Goal: Download file/media

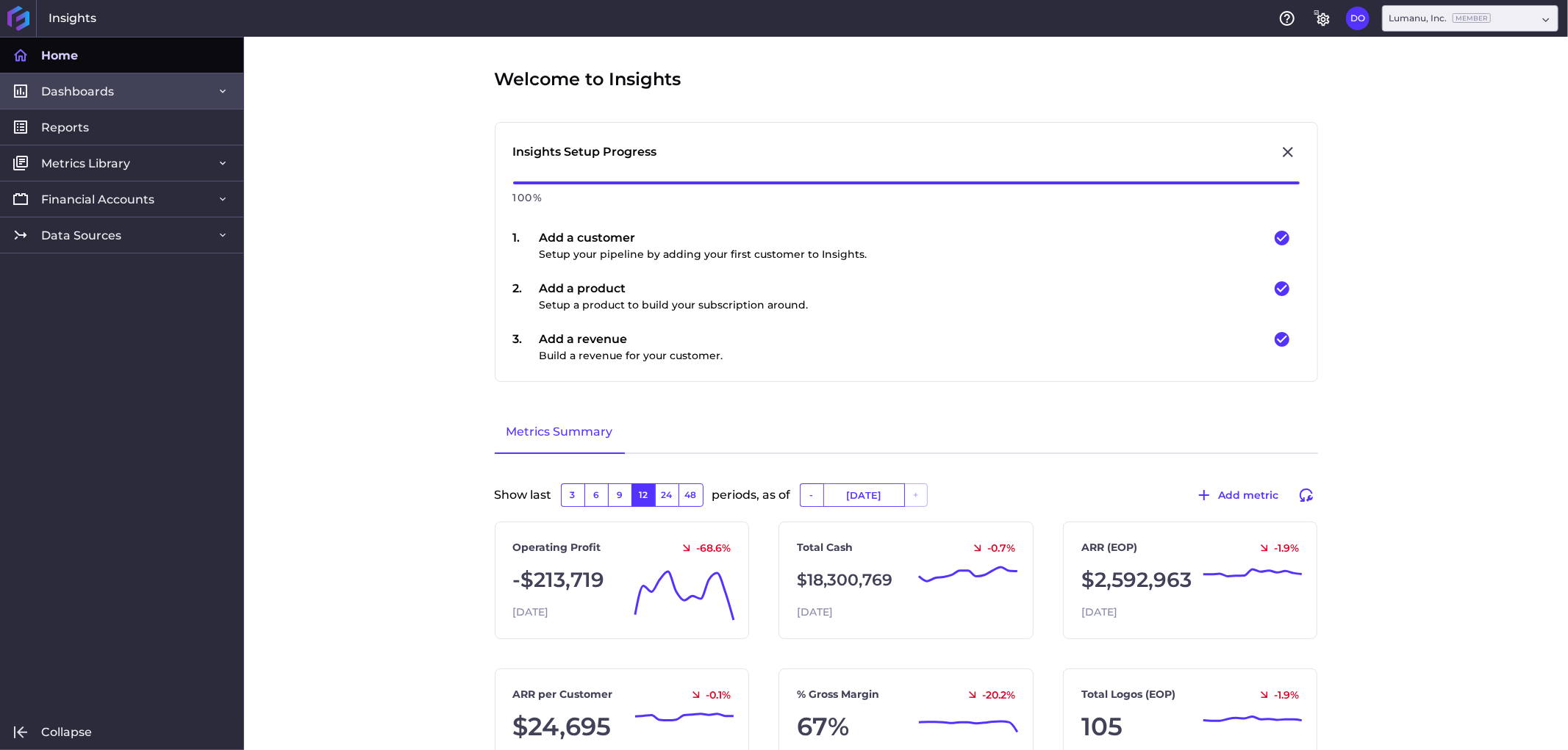
drag, startPoint x: 89, startPoint y: 130, endPoint x: 99, endPoint y: 99, distance: 32.6
click at [89, 130] on link "Reports" at bounding box center [122, 126] width 243 height 36
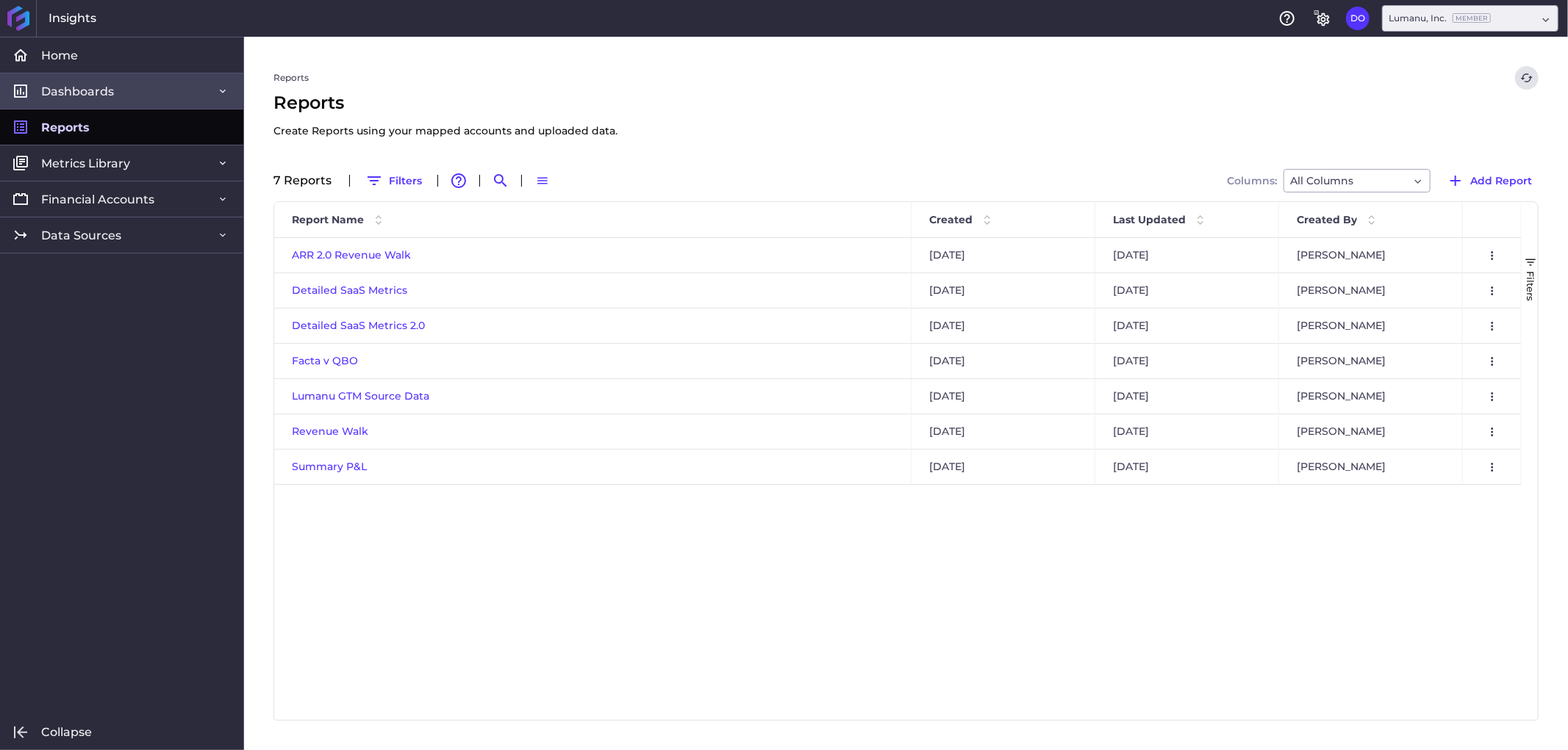
click at [115, 85] on link "Dashboards" at bounding box center [122, 91] width 243 height 36
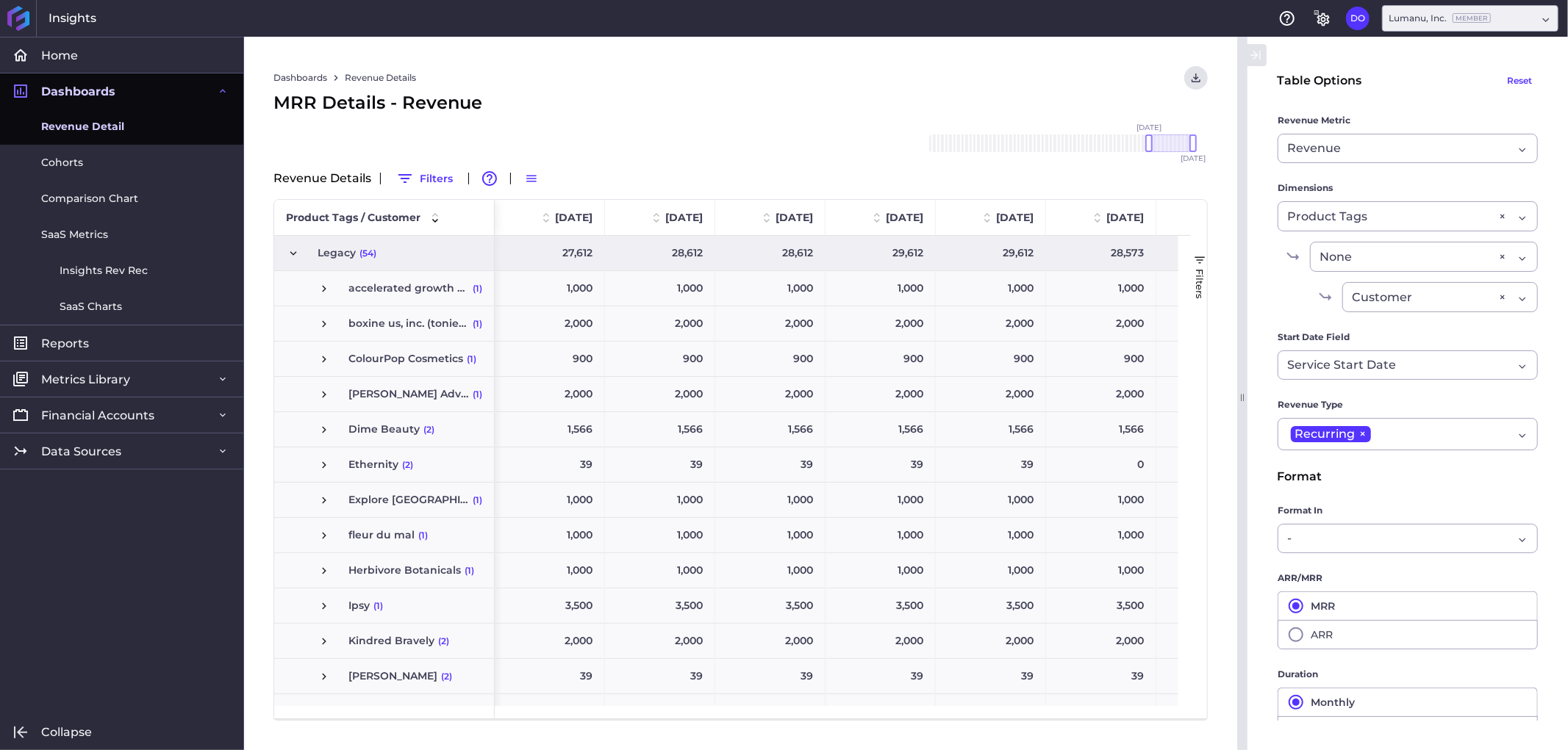
click at [106, 121] on span "Revenue Detail" at bounding box center [83, 126] width 83 height 15
drag, startPoint x: 1149, startPoint y: 141, endPoint x: 1196, endPoint y: 133, distance: 47.7
click at [1193, 134] on div "[DATE] Feb '[DATE] Apr '[DATE] Jun '[DATE] Aug '[DATE] Oct '[DATE] Dec '[DATE] …" at bounding box center [1061, 143] width 265 height 18
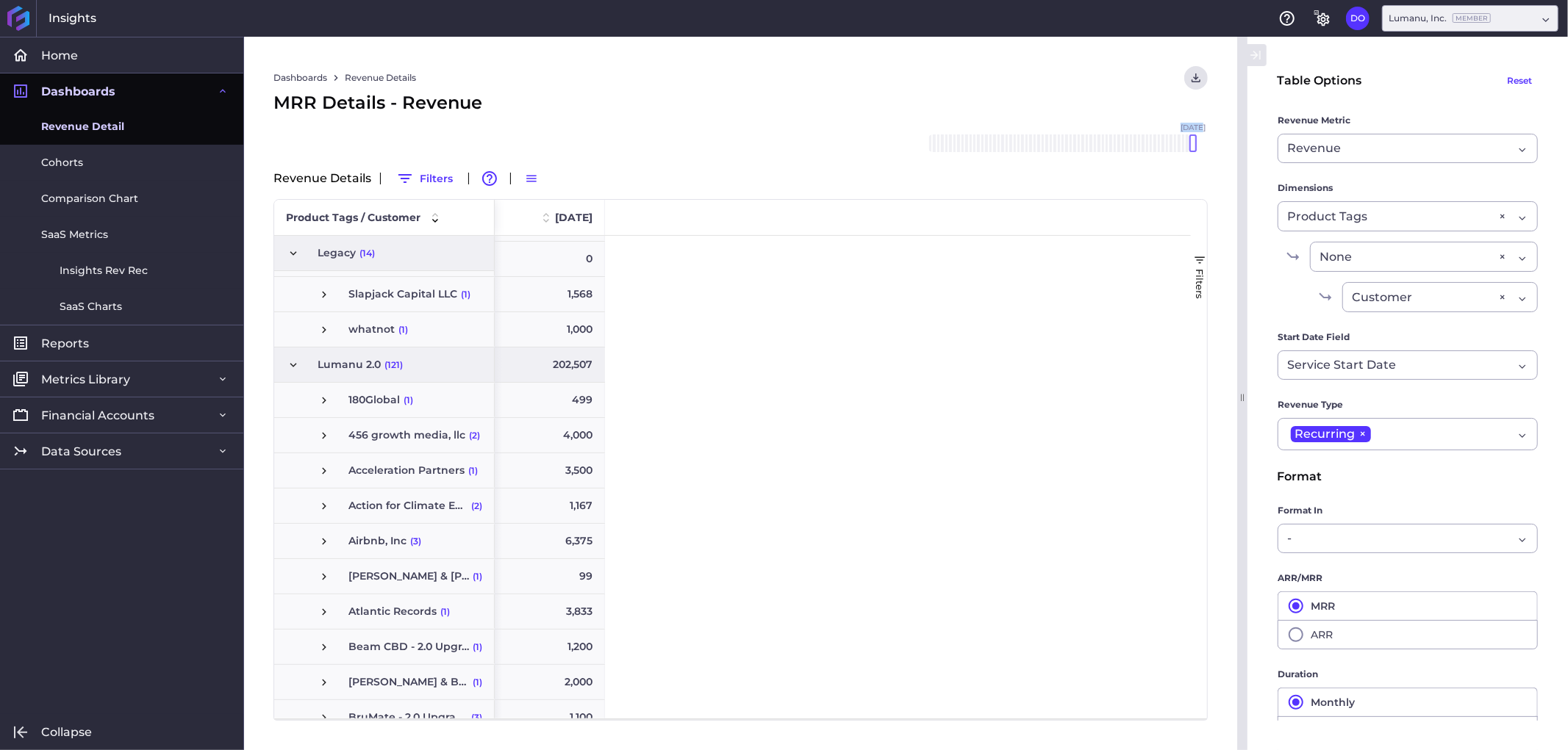
scroll to position [326, 0]
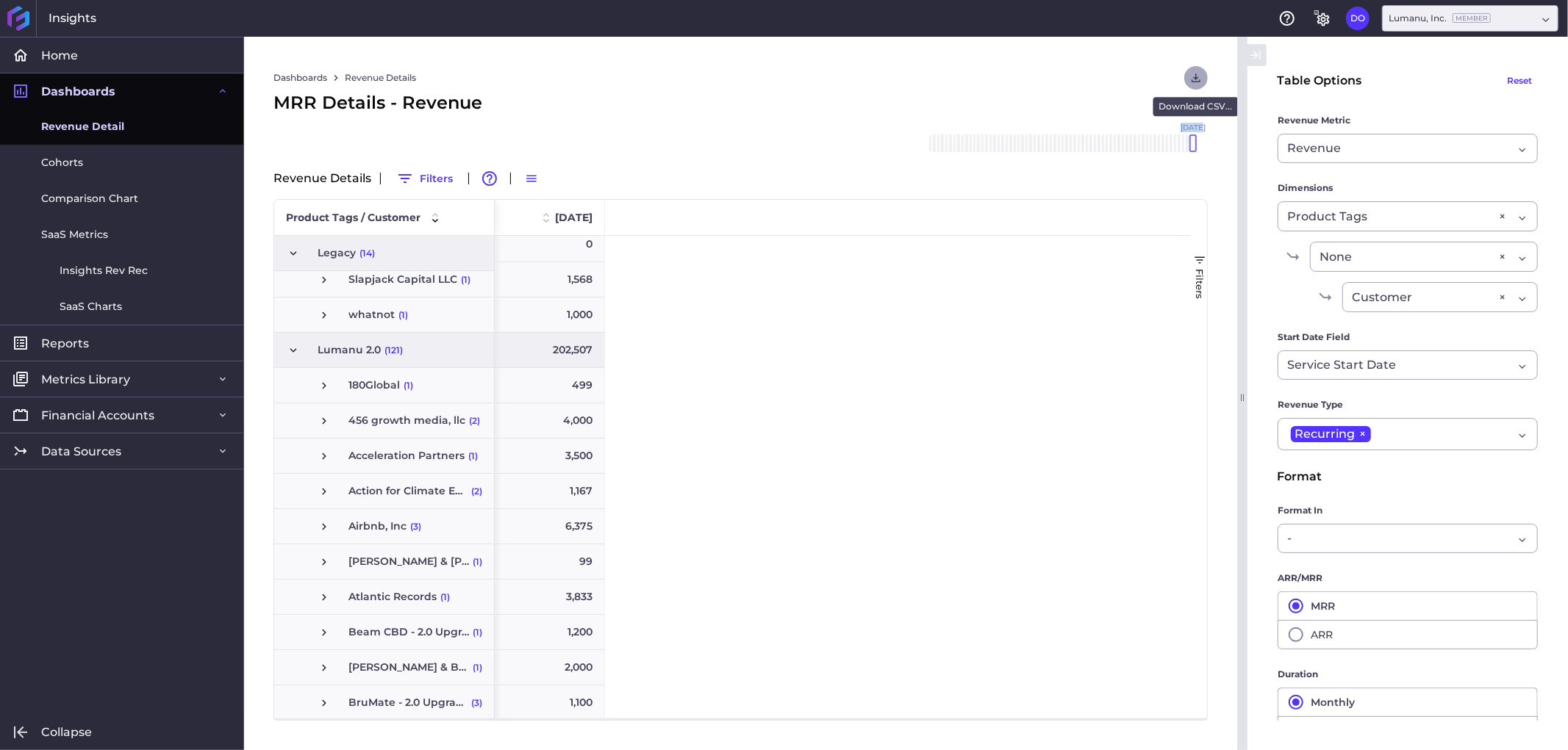
click at [1198, 76] on icon "User Menu" at bounding box center [1195, 78] width 9 height 9
click at [1082, 113] on button "Download CSV" at bounding box center [1096, 109] width 224 height 33
